Goal: Task Accomplishment & Management: Manage account settings

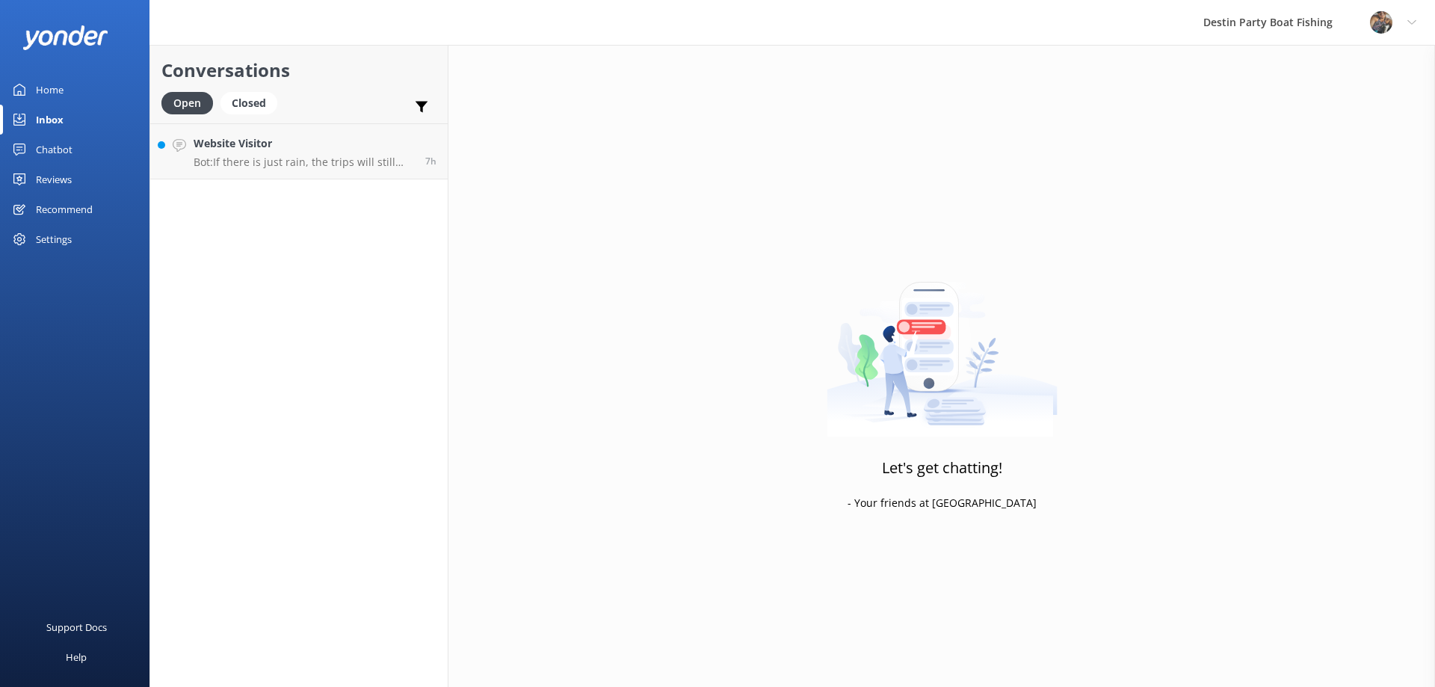
click at [231, 162] on p "Bot: If there is just rain, the trips will still proceed as planned, as some sa…" at bounding box center [304, 162] width 221 height 13
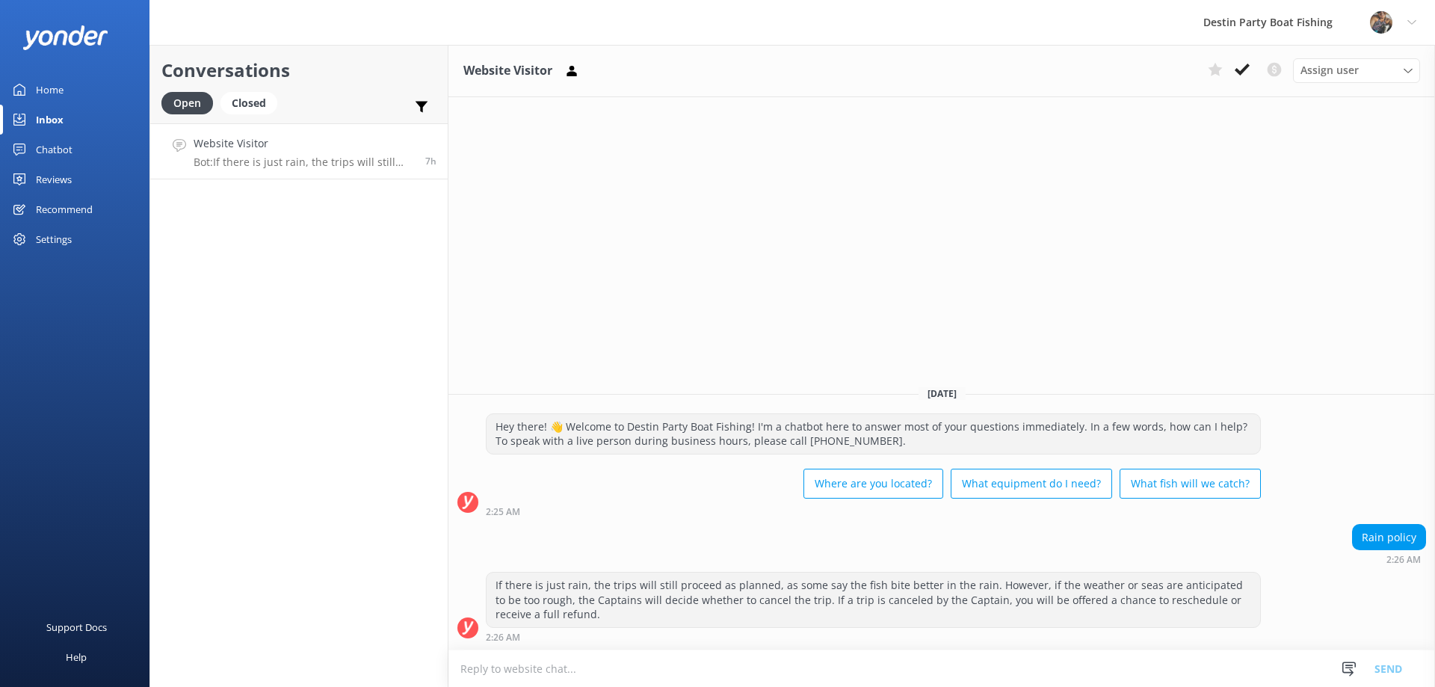
click at [68, 167] on div "Reviews" at bounding box center [54, 179] width 36 height 30
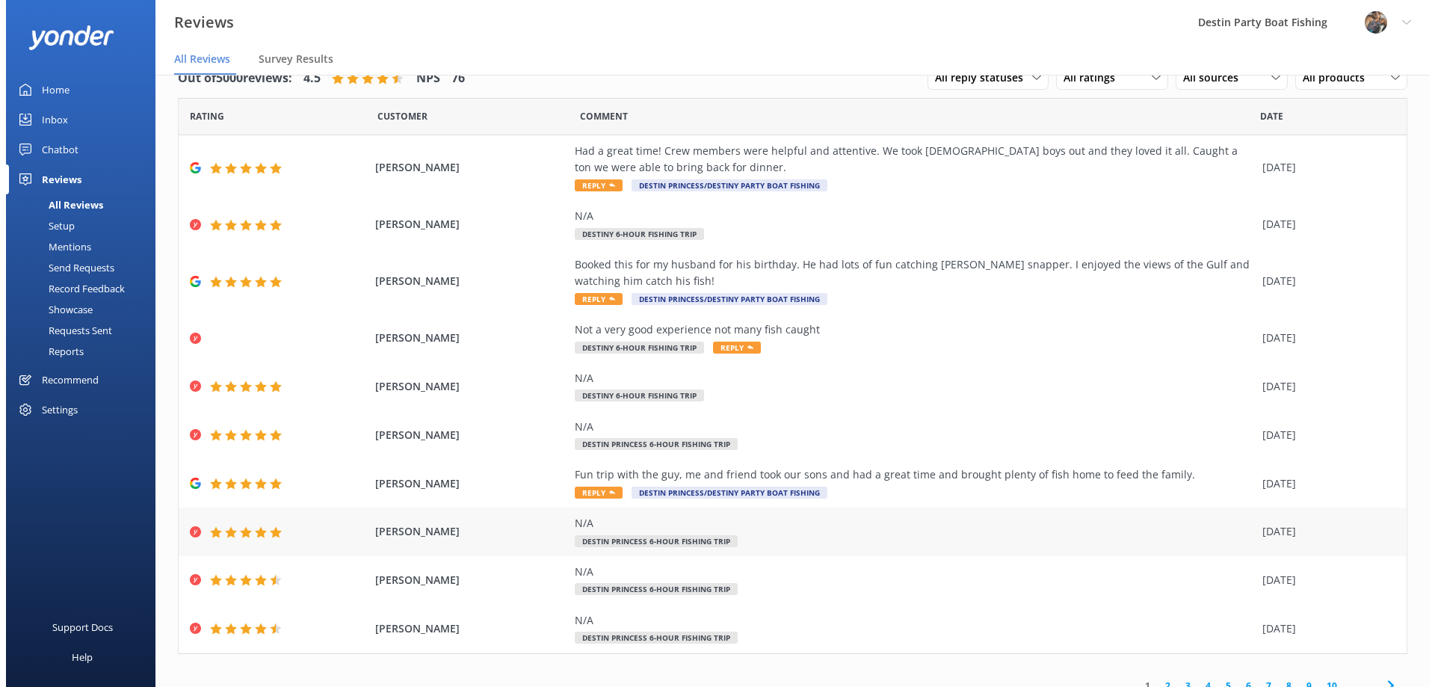
scroll to position [46, 0]
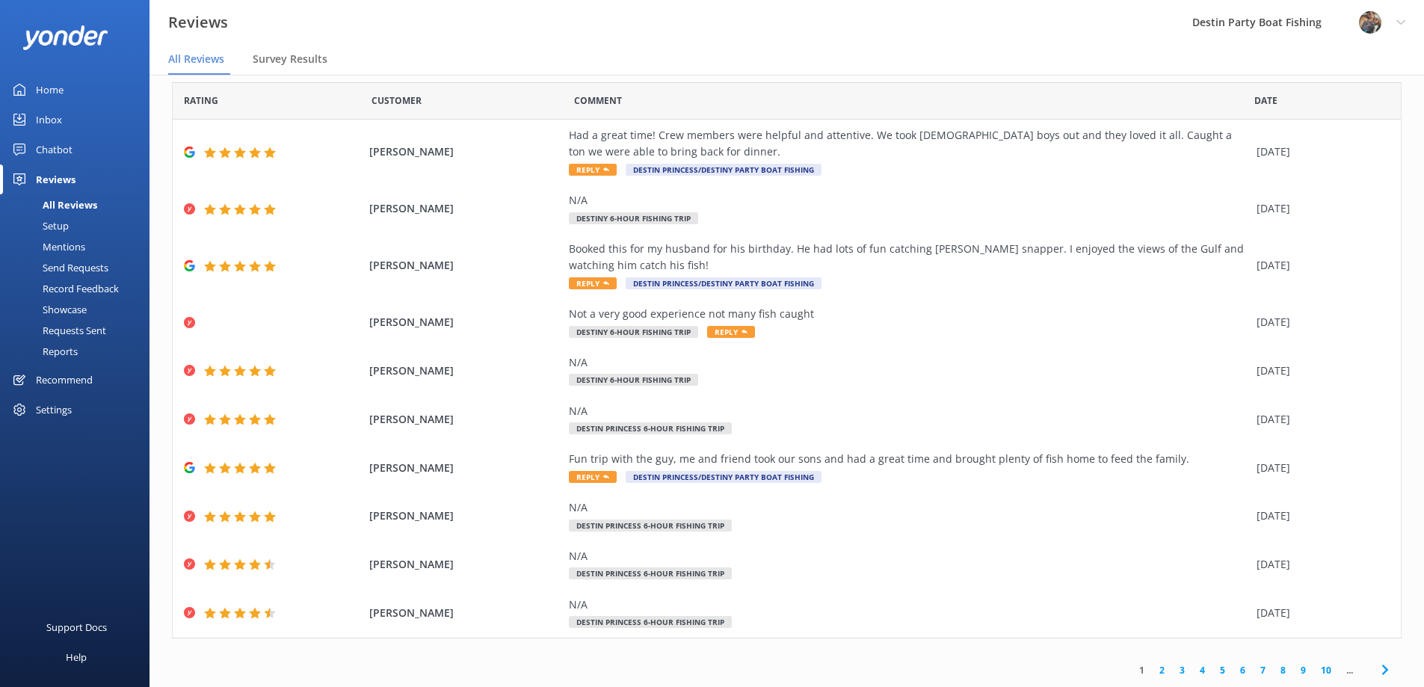
click at [49, 84] on div "Home" at bounding box center [50, 90] width 28 height 30
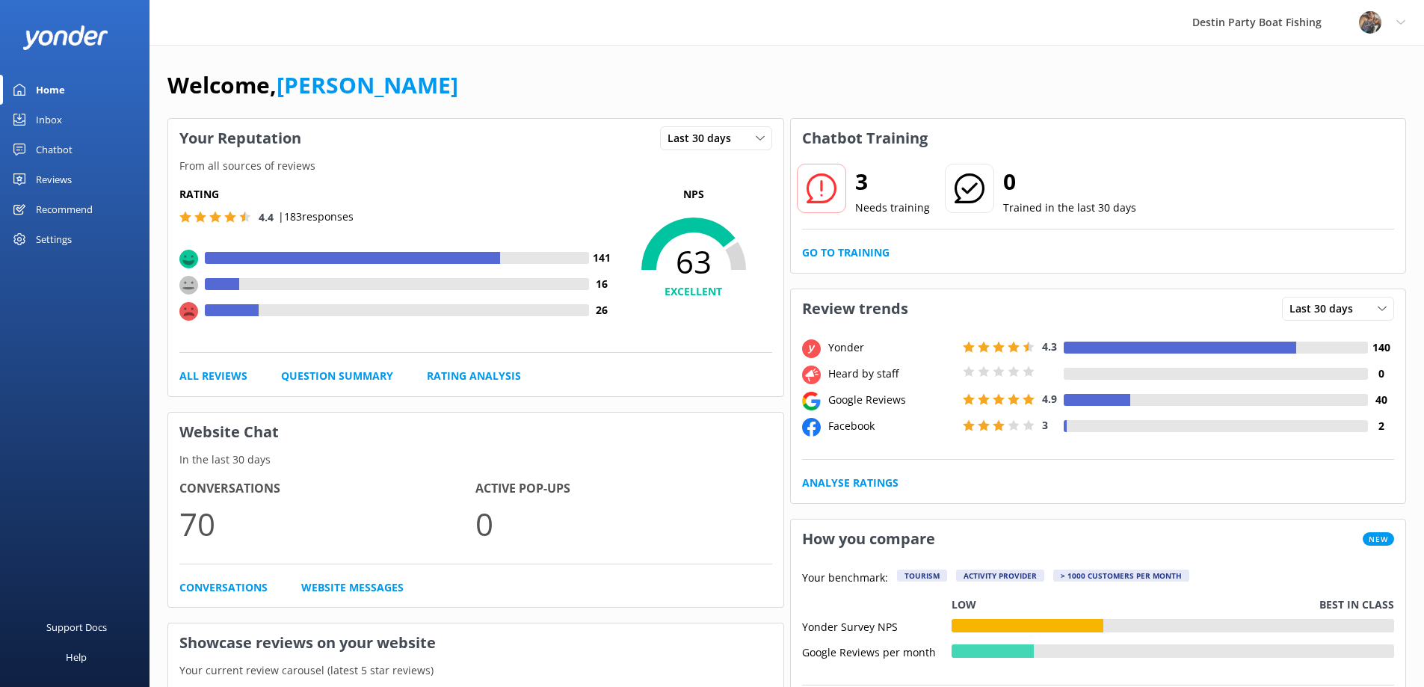
click at [1403, 20] on icon at bounding box center [1401, 22] width 9 height 9
click at [1347, 104] on link "Logout" at bounding box center [1350, 102] width 150 height 37
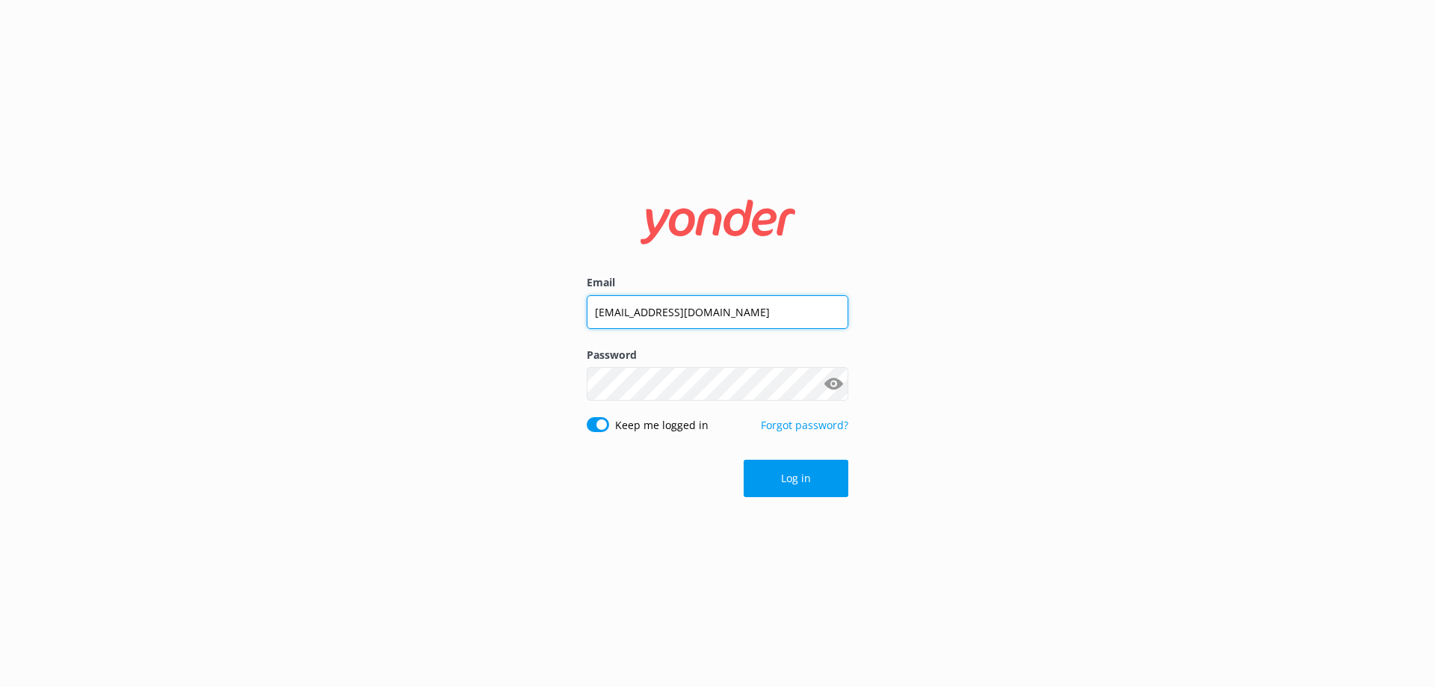
drag, startPoint x: 752, startPoint y: 311, endPoint x: 470, endPoint y: 319, distance: 282.0
click at [470, 319] on div "Email [EMAIL_ADDRESS][DOMAIN_NAME] Password Show password Keep me logged in For…" at bounding box center [717, 343] width 1435 height 687
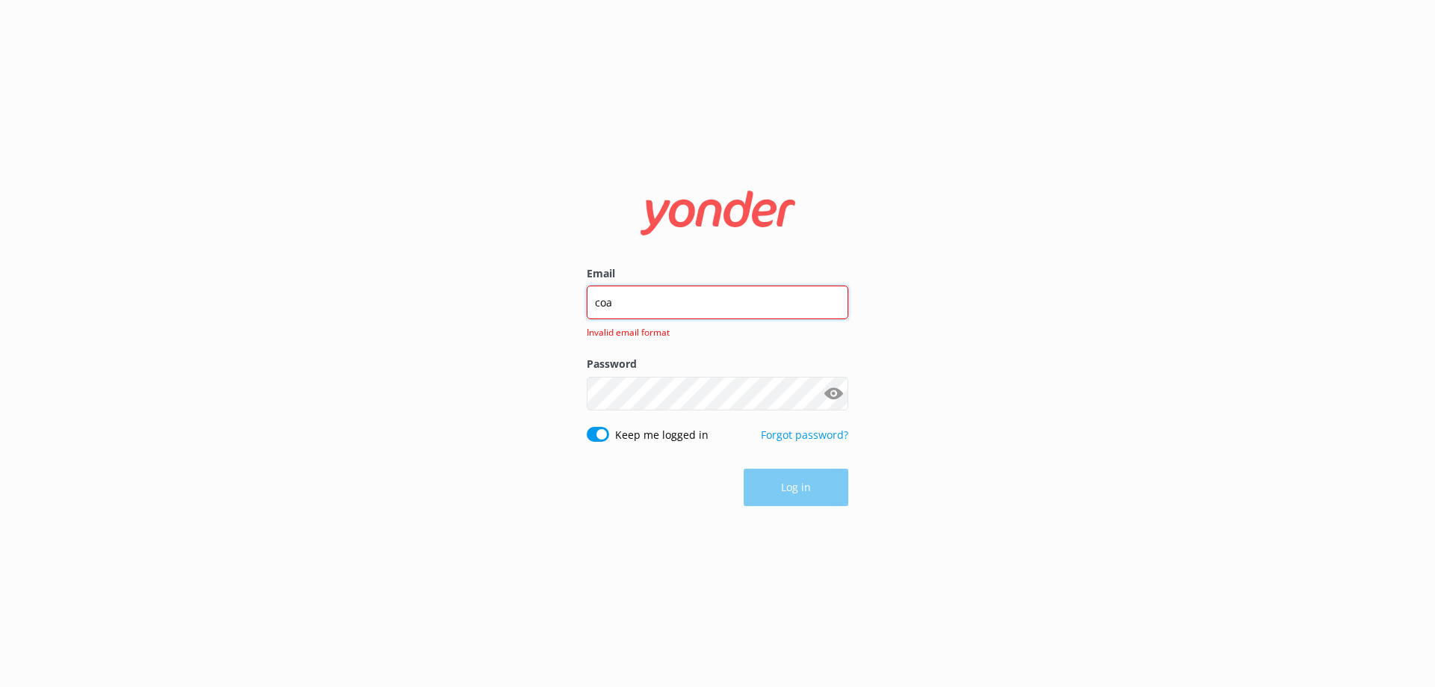
type input "[EMAIL_ADDRESS][DOMAIN_NAME]"
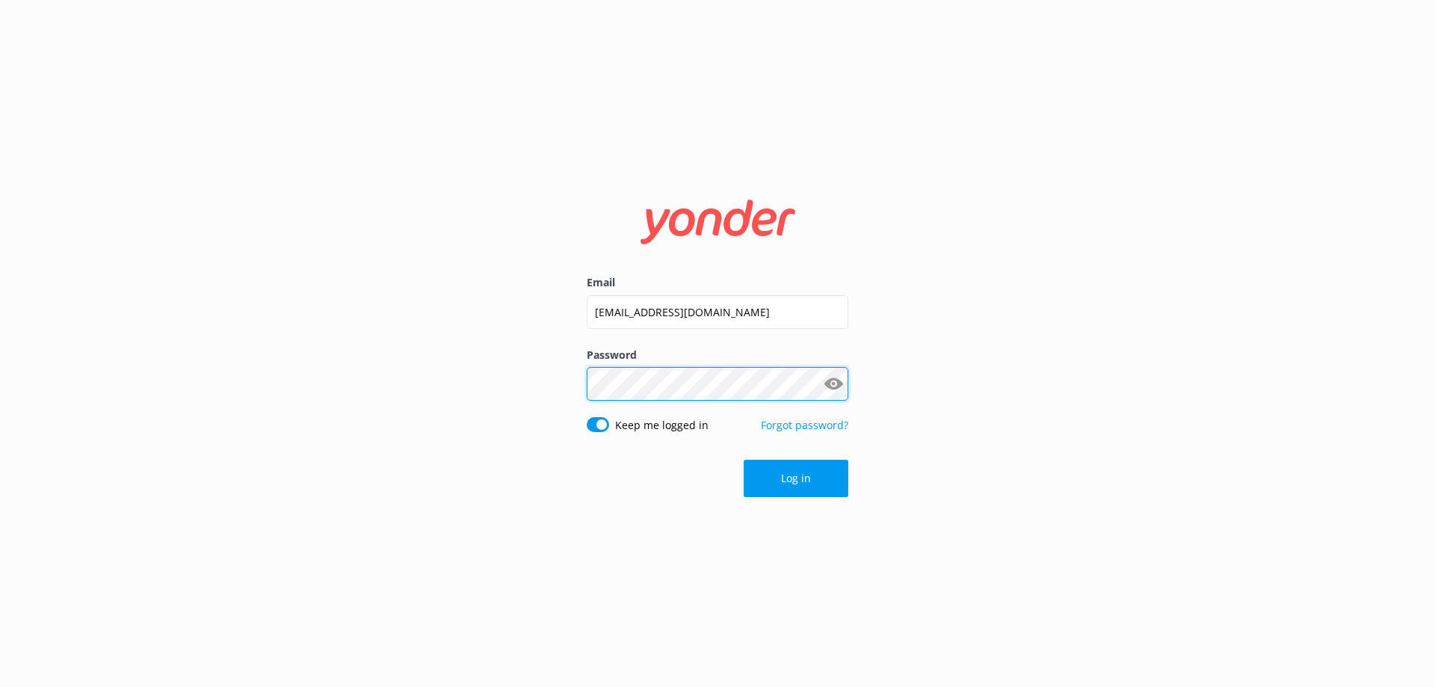
click at [441, 396] on div "Email [EMAIL_ADDRESS][DOMAIN_NAME] Password Show password Keep me logged in For…" at bounding box center [717, 343] width 1435 height 687
click button "Log in" at bounding box center [796, 478] width 105 height 37
